Goal: Share content

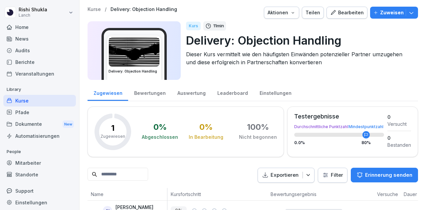
click at [306, 11] on div "Teilen" at bounding box center [312, 12] width 15 height 7
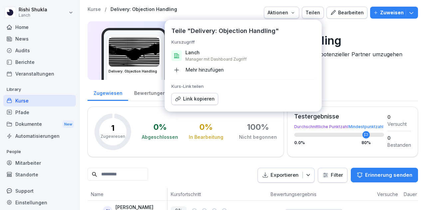
click at [207, 100] on div "Link kopieren" at bounding box center [195, 98] width 40 height 7
click at [351, 93] on div "Zugewiesen Bewertungen Auswertung Leaderboard Einstellungen" at bounding box center [252, 92] width 330 height 17
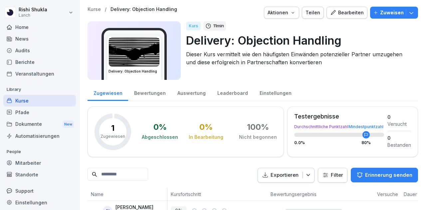
scroll to position [26, 0]
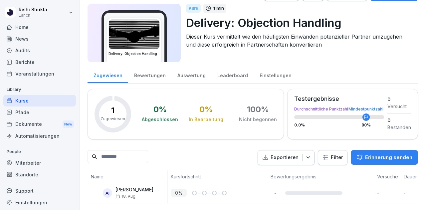
click at [23, 100] on div "Kurse" at bounding box center [39, 101] width 72 height 12
